Goal: Information Seeking & Learning: Learn about a topic

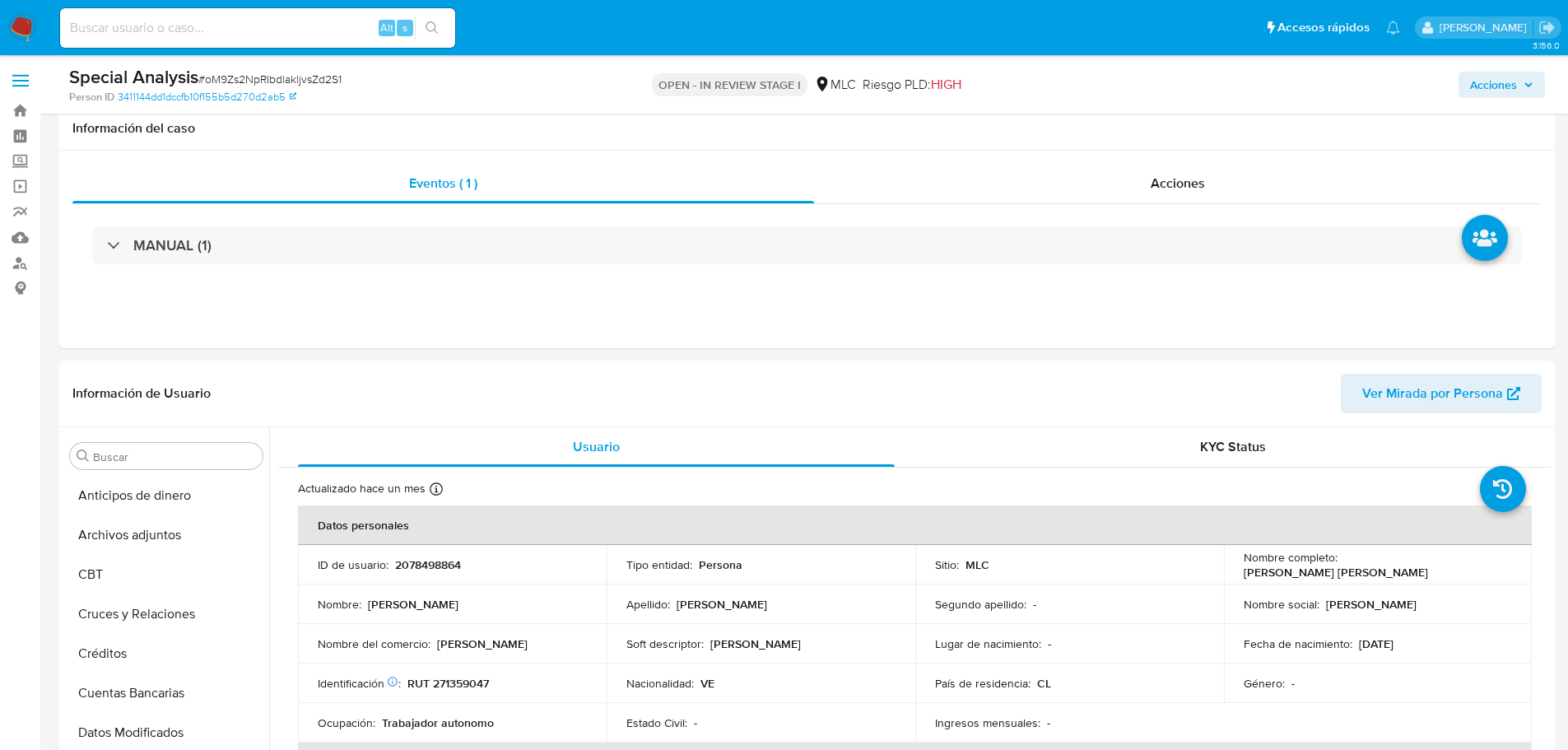
select select "10"
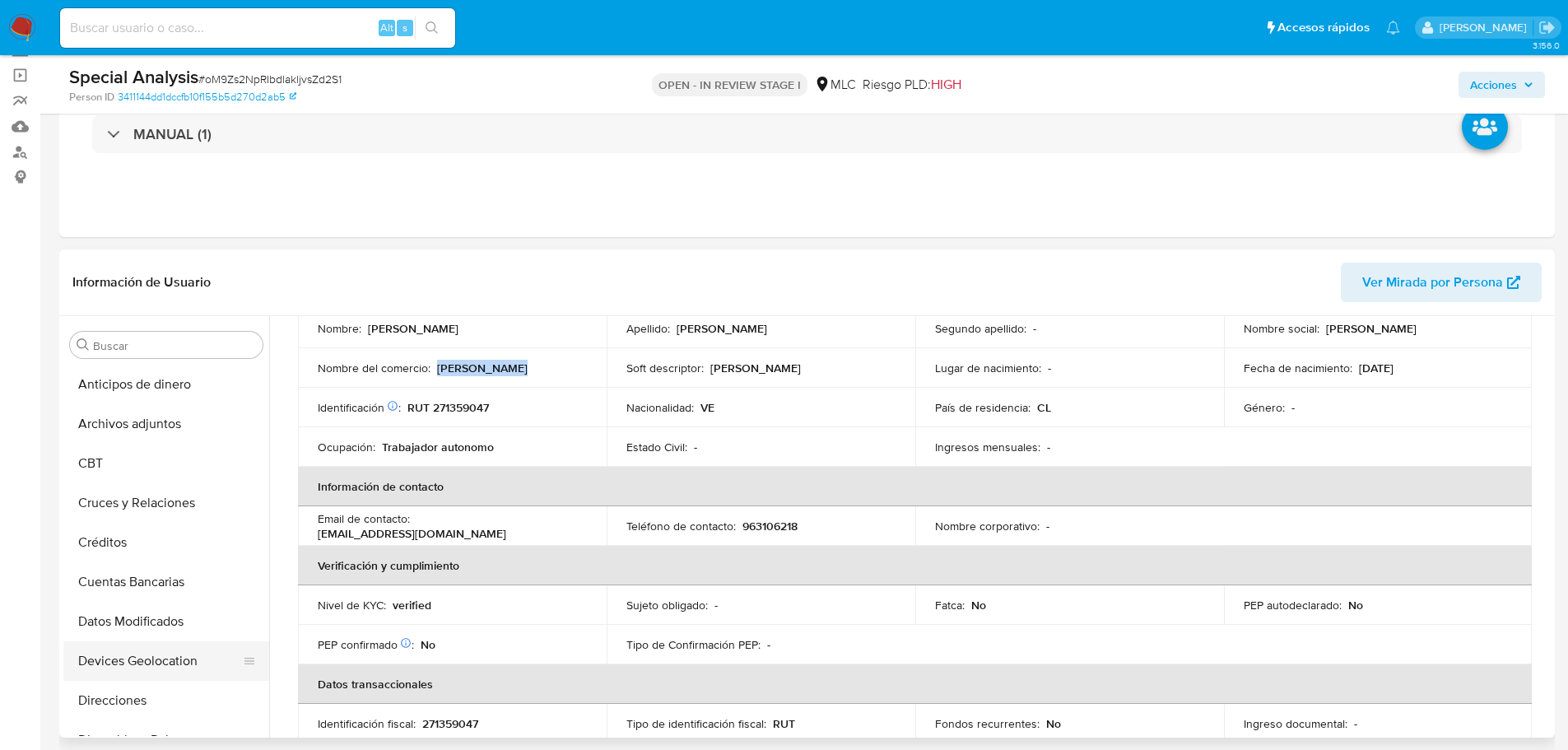
scroll to position [82, 0]
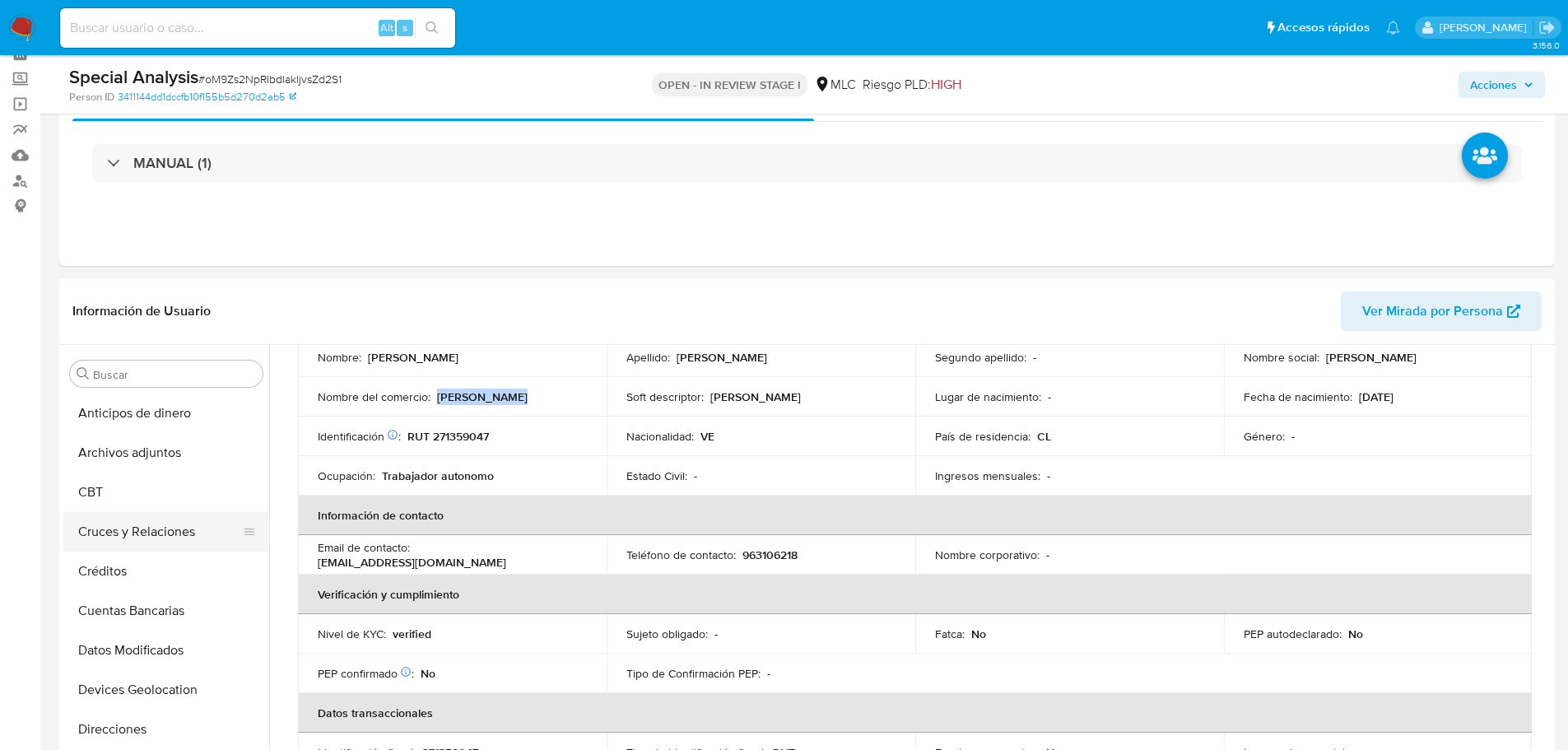
click at [145, 526] on button "Cruces y Relaciones" at bounding box center [159, 532] width 193 height 40
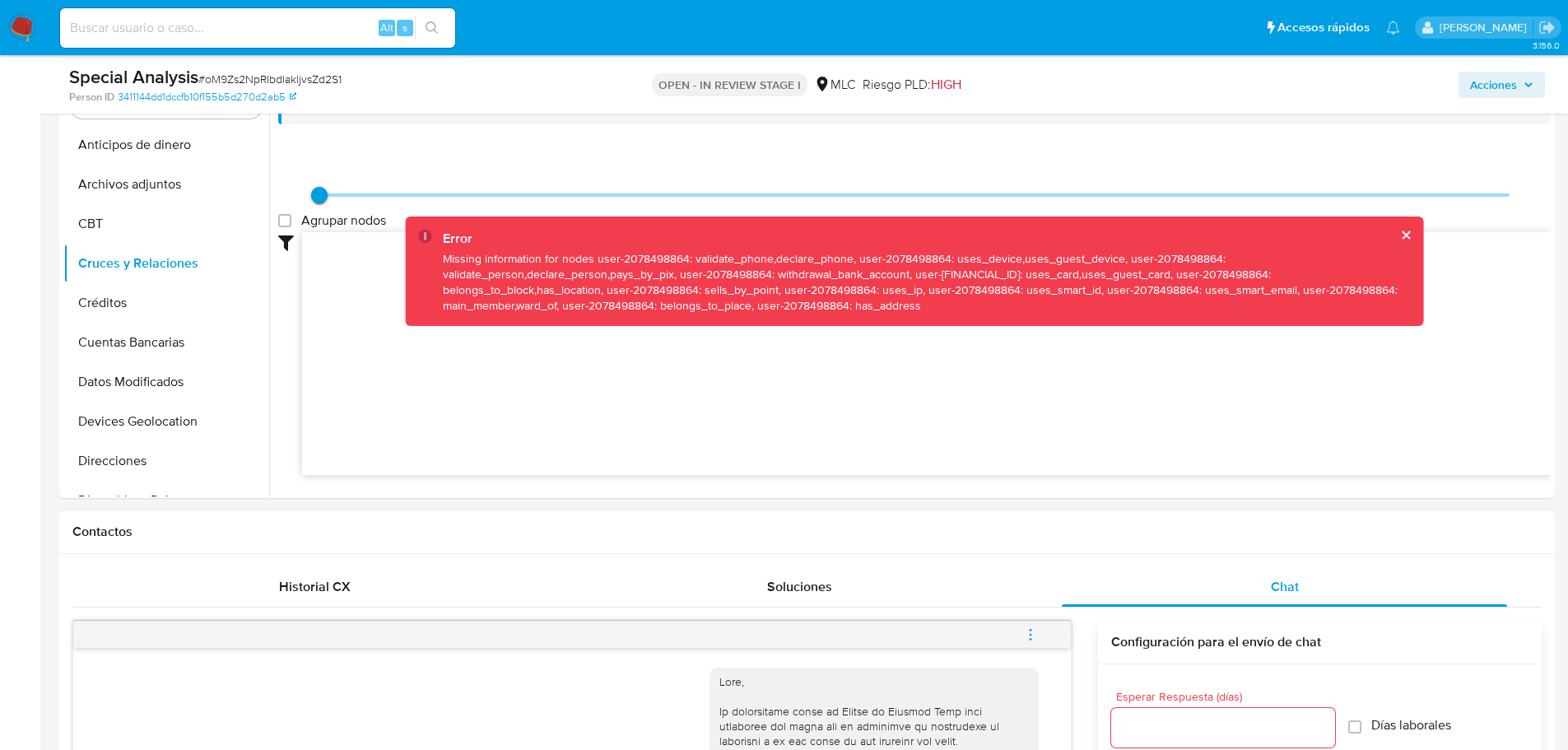
scroll to position [412, 0]
